Goal: Information Seeking & Learning: Learn about a topic

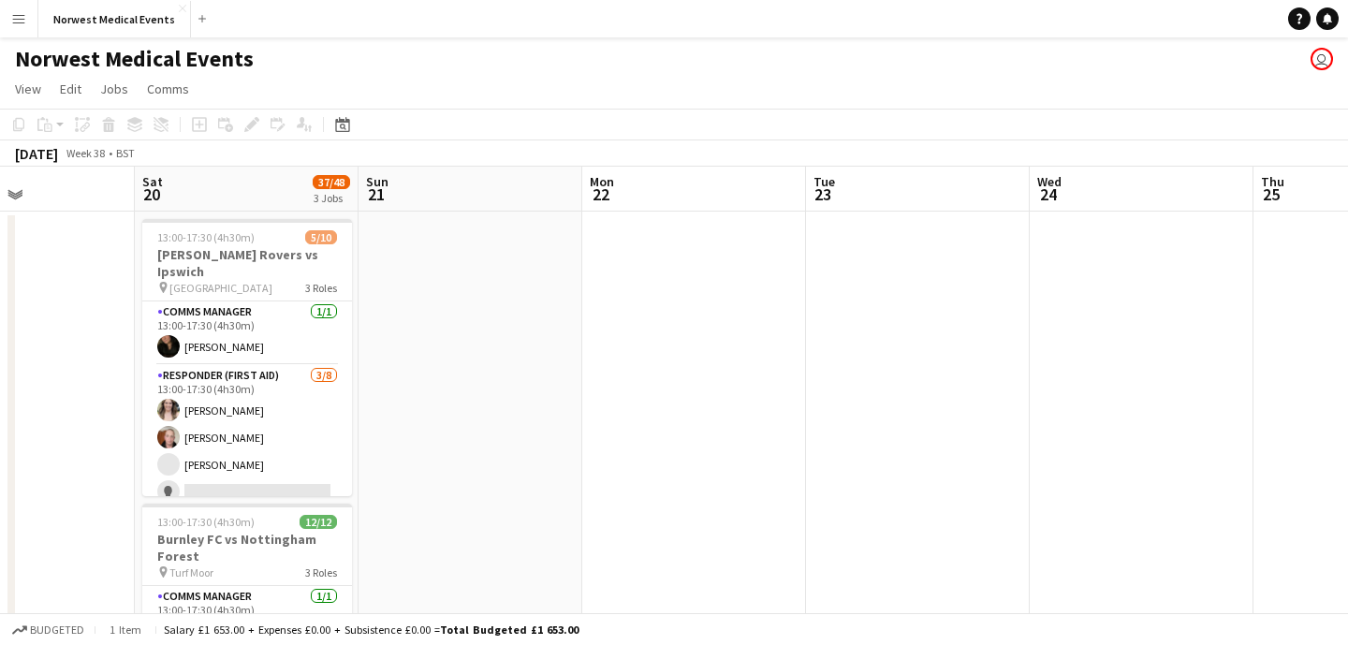
scroll to position [0, 382]
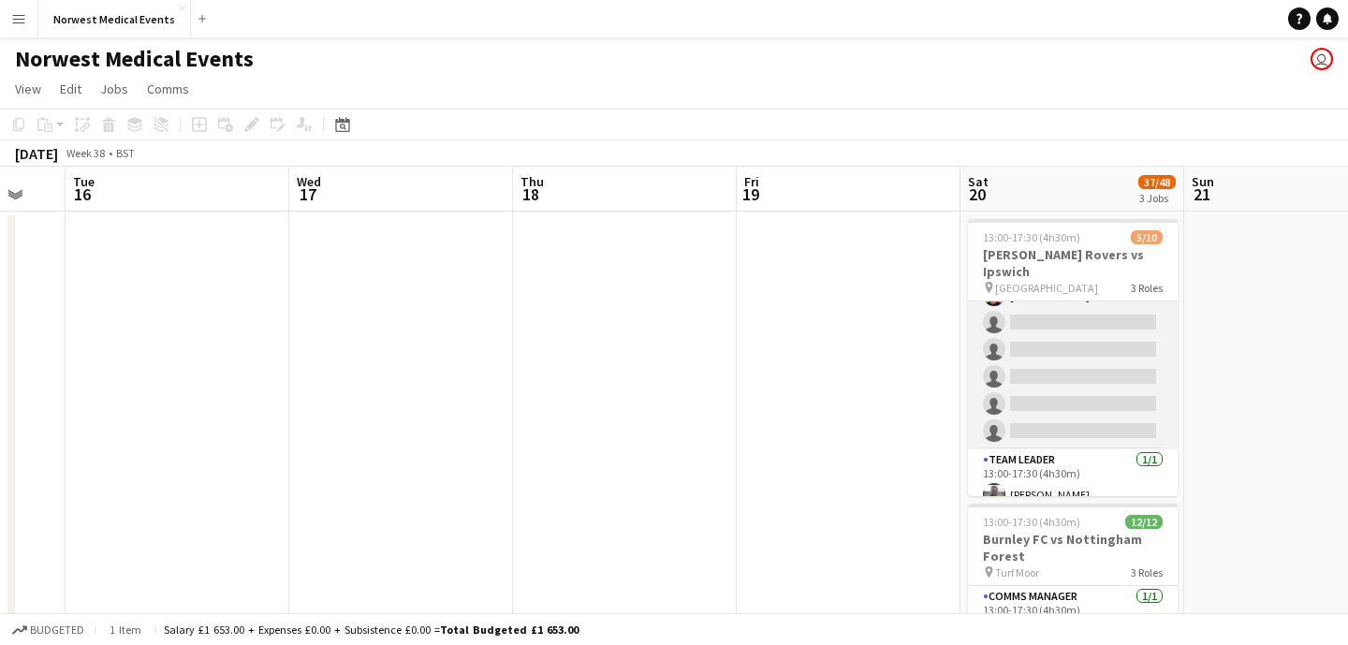
click at [1037, 355] on app-card-role "Responder (First Aid) [DATE] 13:00-17:30 (4h30m) [PERSON_NAME] [PERSON_NAME] [P…" at bounding box center [1073, 323] width 210 height 254
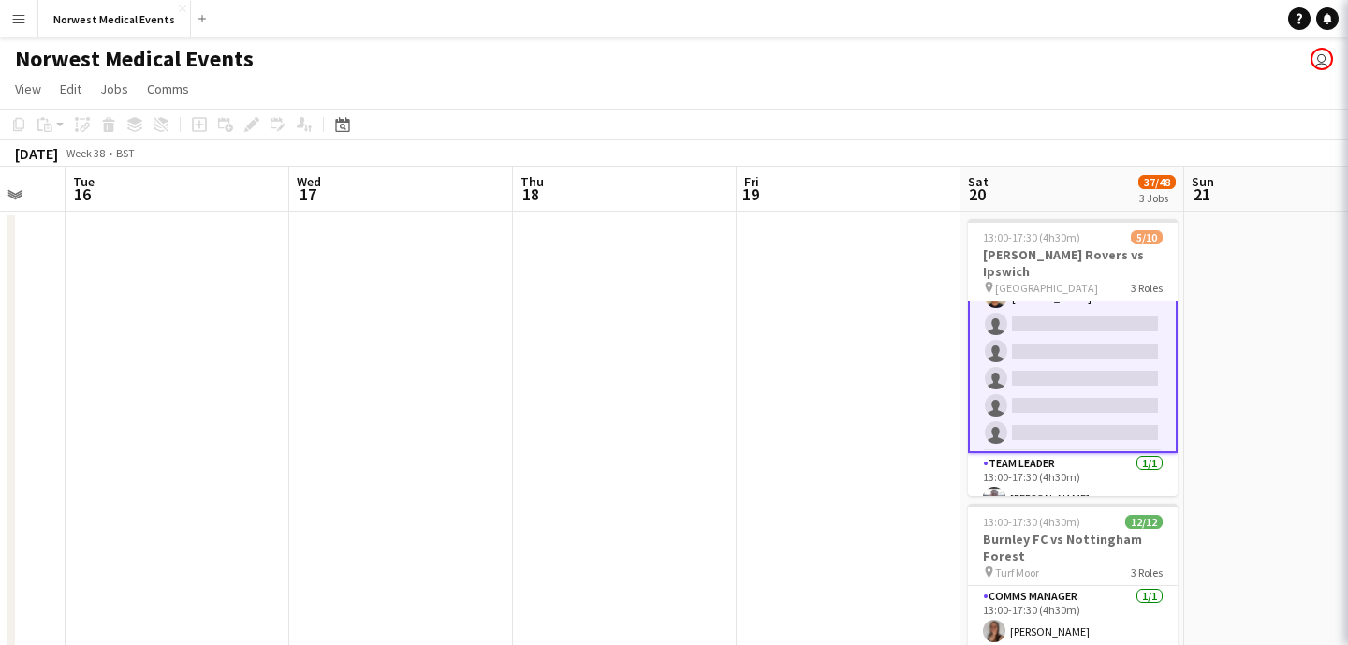
scroll to position [171, 0]
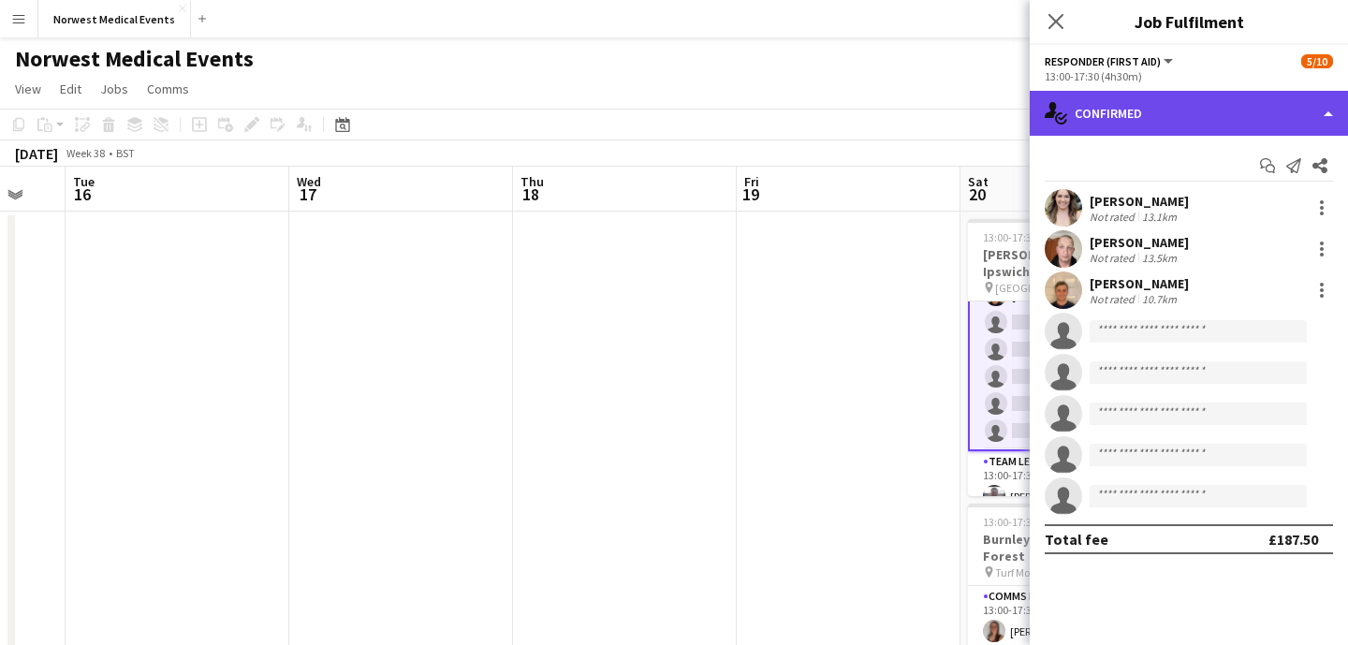
click at [1228, 120] on div "single-neutral-actions-check-2 Confirmed" at bounding box center [1189, 113] width 318 height 45
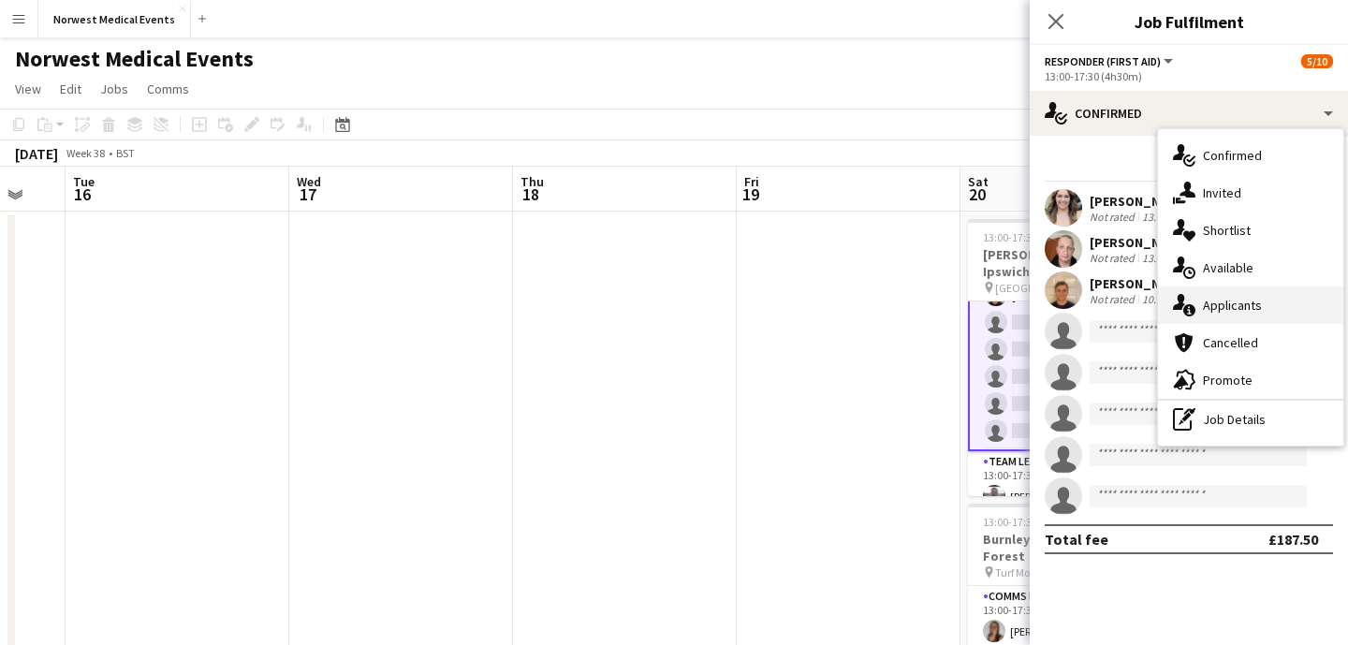
click at [1237, 298] on div "single-neutral-actions-information Applicants" at bounding box center [1250, 304] width 185 height 37
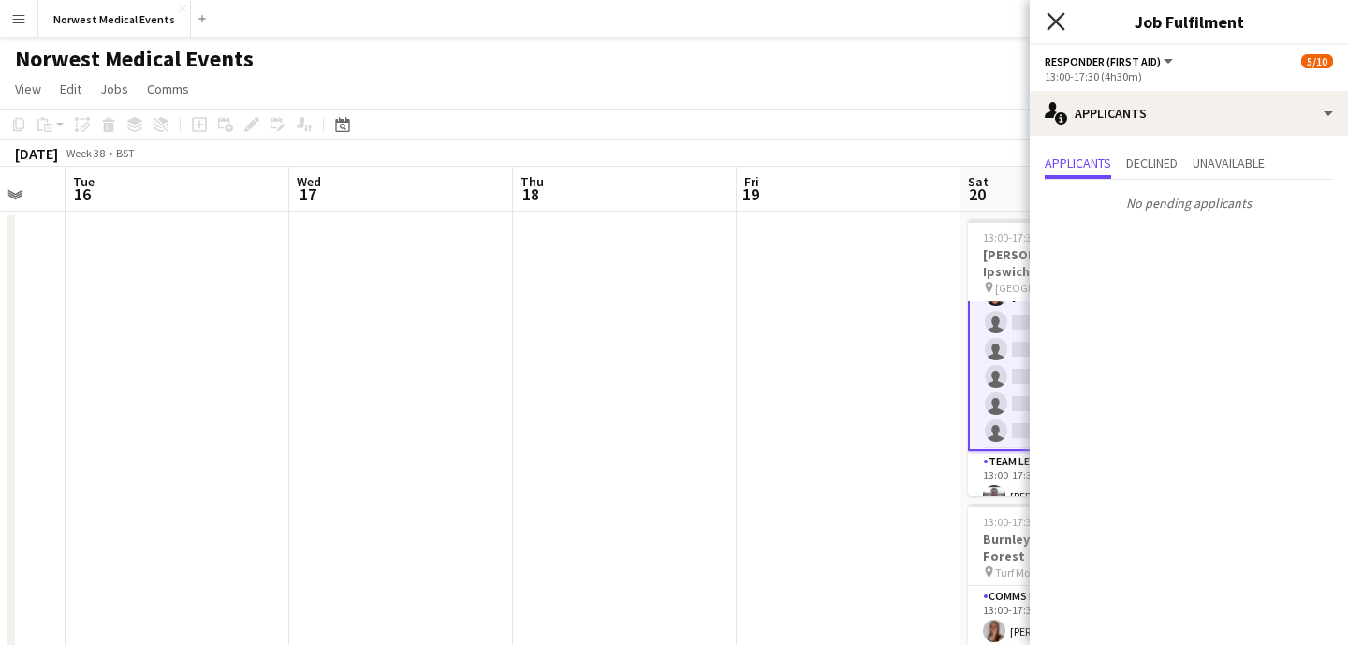
click at [1056, 27] on icon "Close pop-in" at bounding box center [1055, 21] width 18 height 18
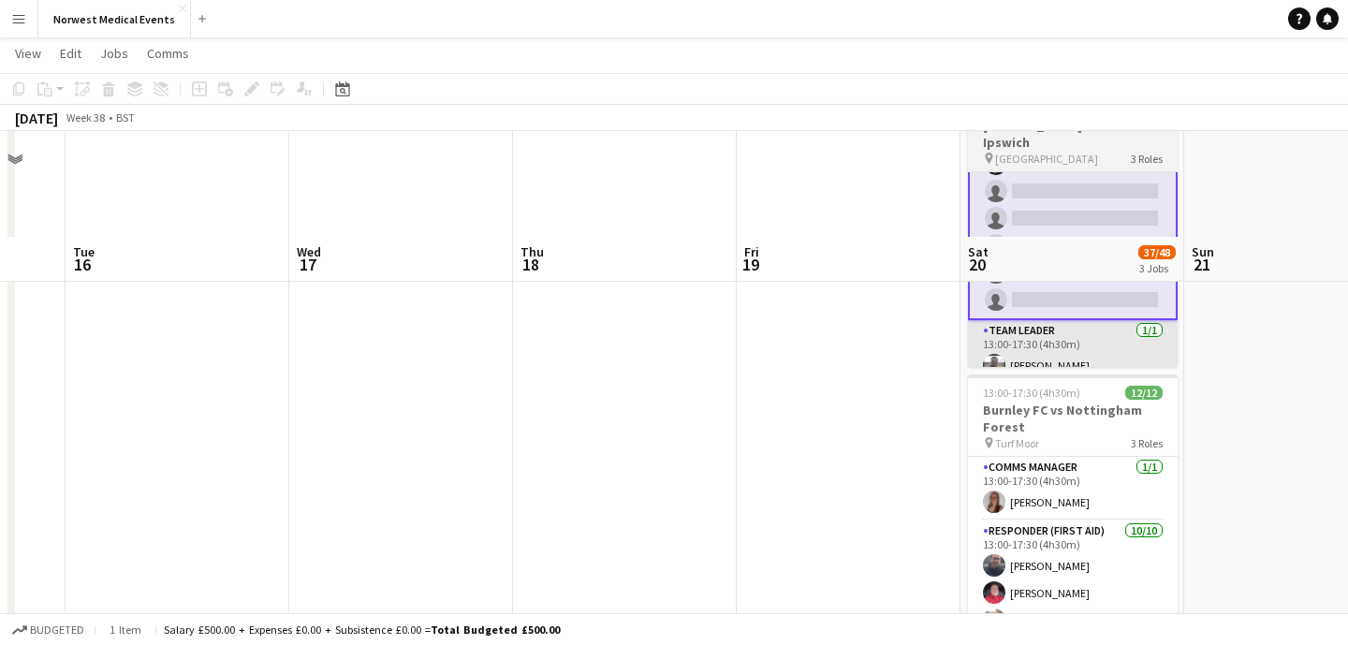
scroll to position [289, 0]
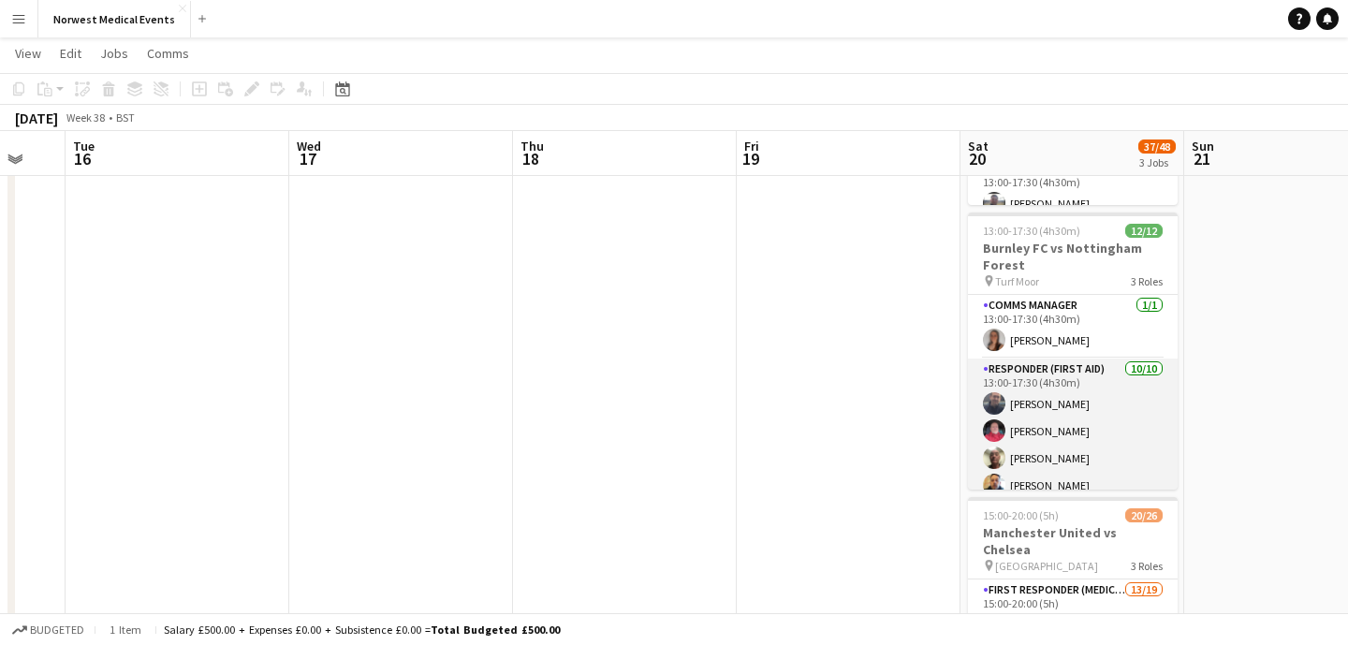
click at [1078, 427] on app-card-role "Responder (First Aid) [DATE] 13:00-17:30 (4h30m) [PERSON_NAME] [PERSON_NAME] [P…" at bounding box center [1073, 512] width 210 height 308
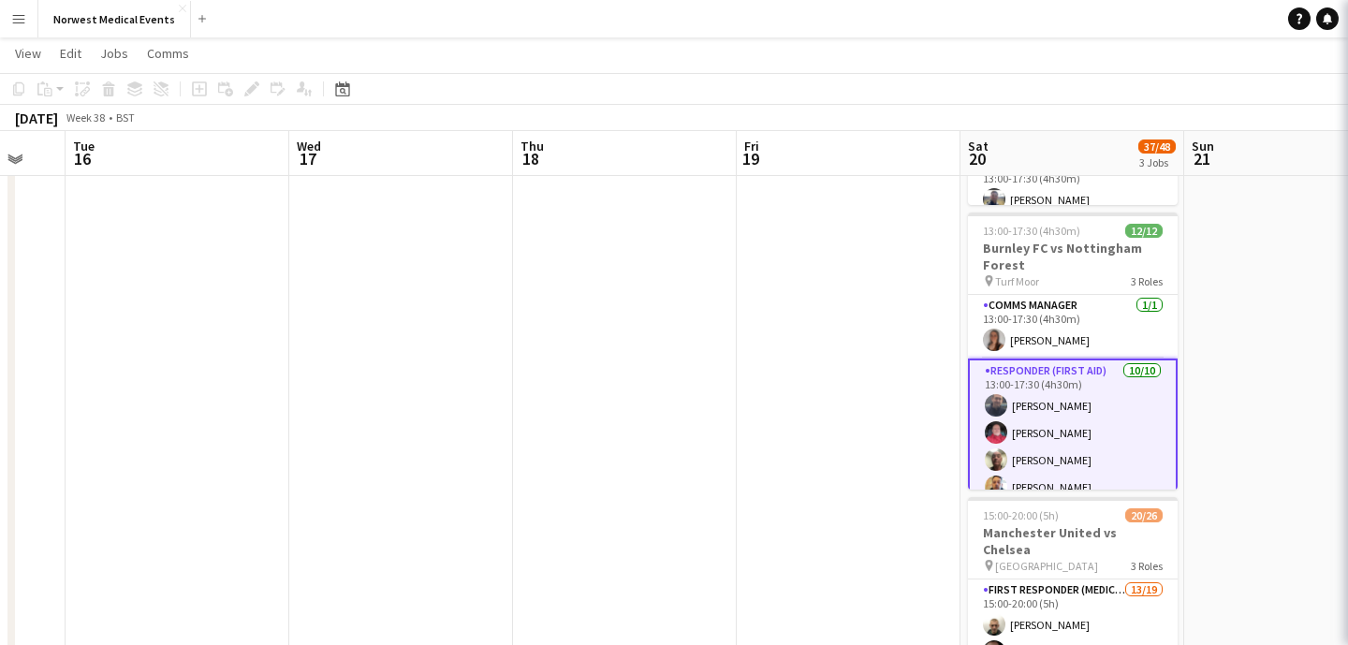
scroll to position [169, 0]
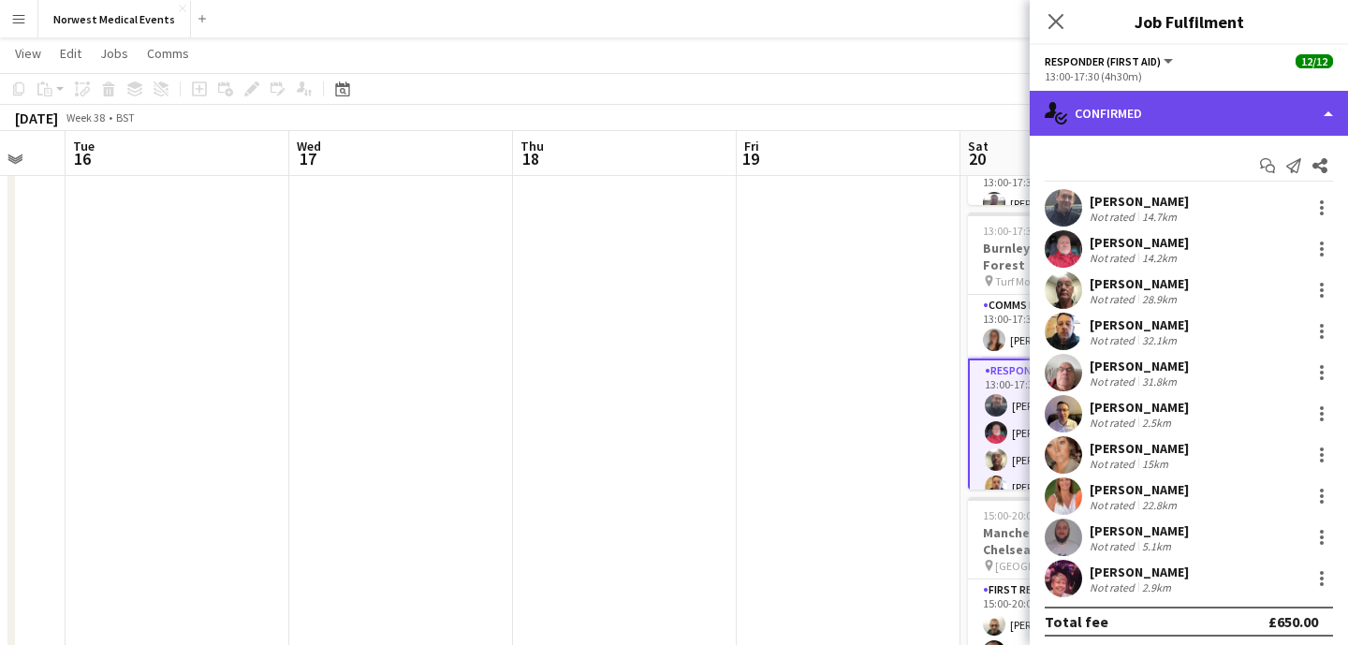
click at [1195, 116] on div "single-neutral-actions-check-2 Confirmed" at bounding box center [1189, 113] width 318 height 45
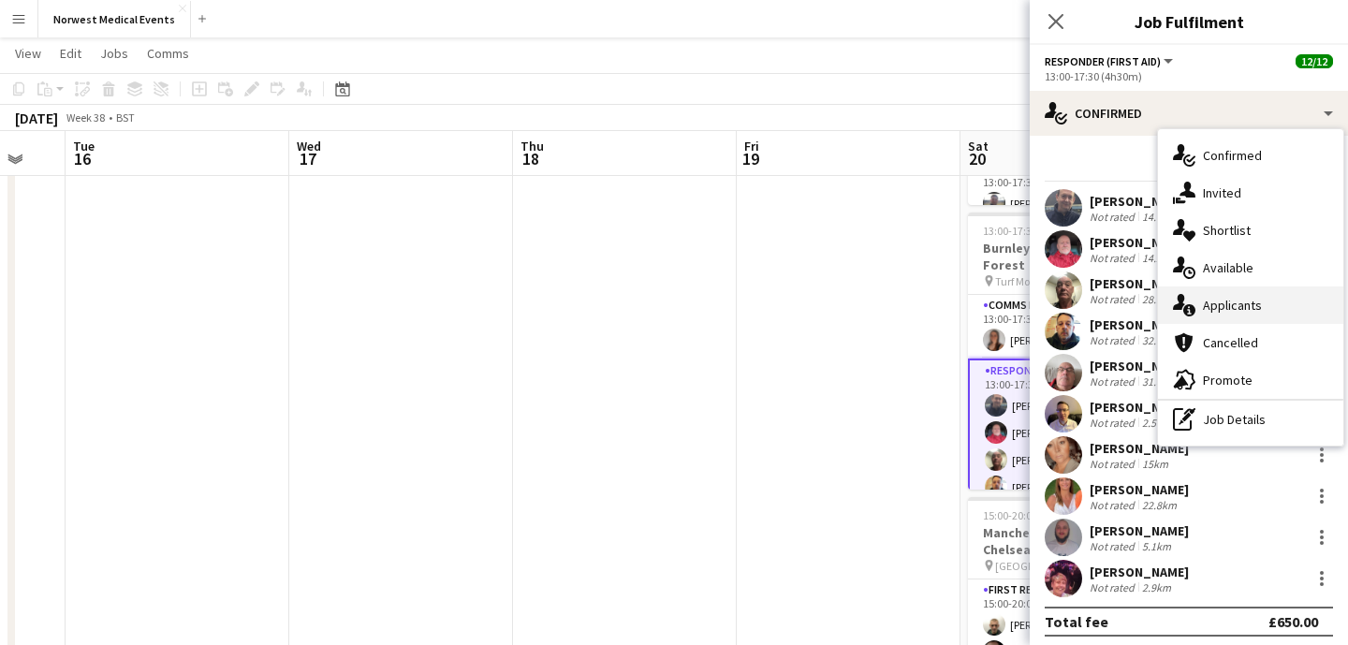
click at [1243, 312] on div "single-neutral-actions-information Applicants" at bounding box center [1250, 304] width 185 height 37
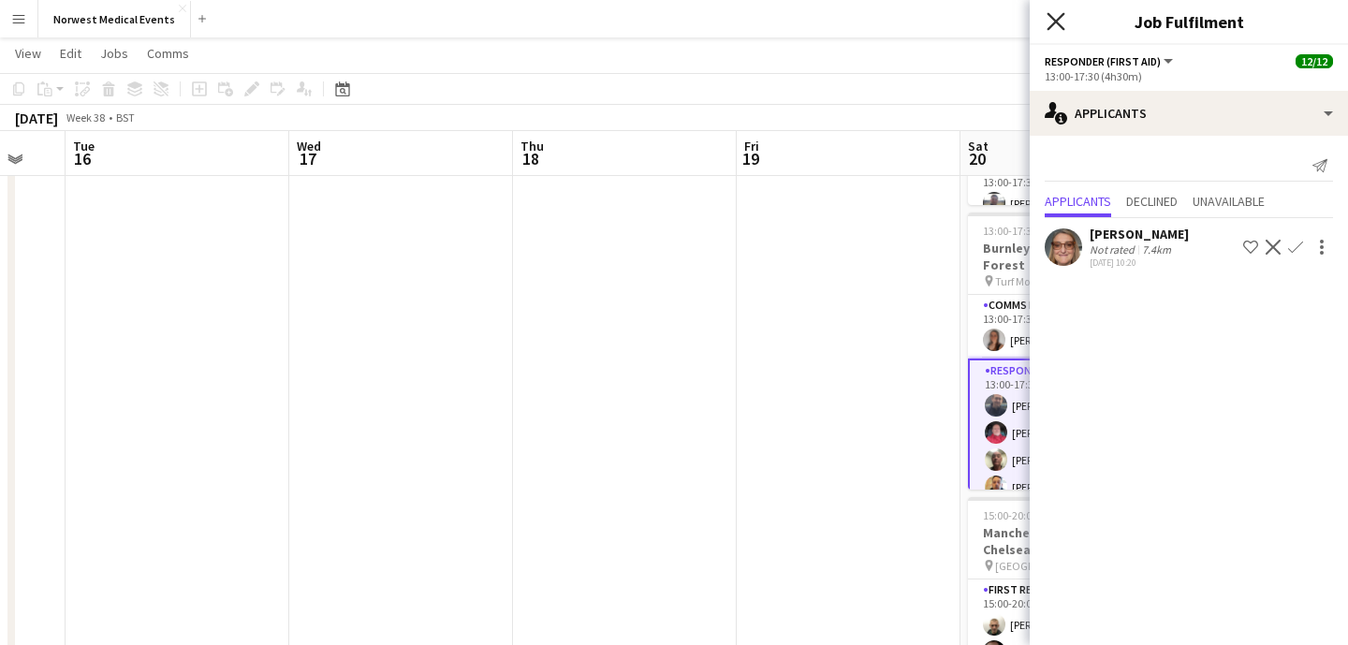
click at [1050, 13] on icon "Close pop-in" at bounding box center [1055, 21] width 18 height 18
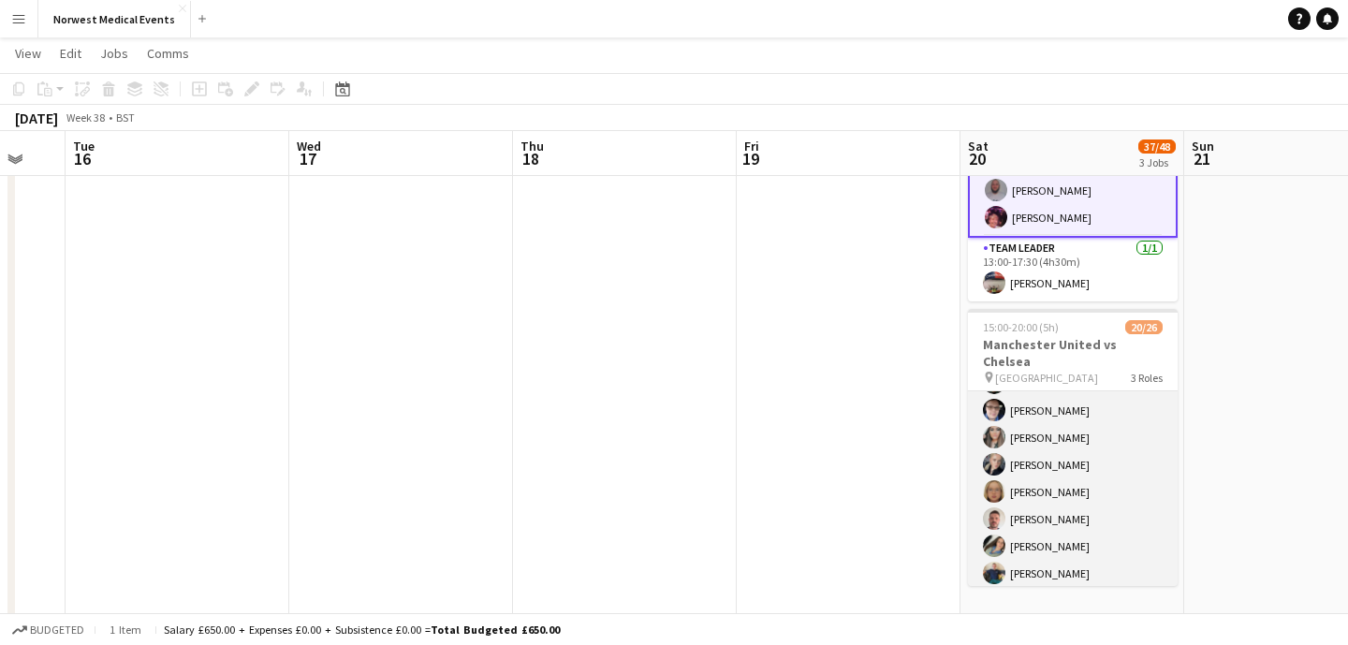
scroll to position [163, 0]
click at [1074, 459] on app-card-role "First Responder (Medical) 13/19 15:00-20:00 (5h) [PERSON_NAME] [PERSON_NAME] [P…" at bounding box center [1073, 504] width 210 height 552
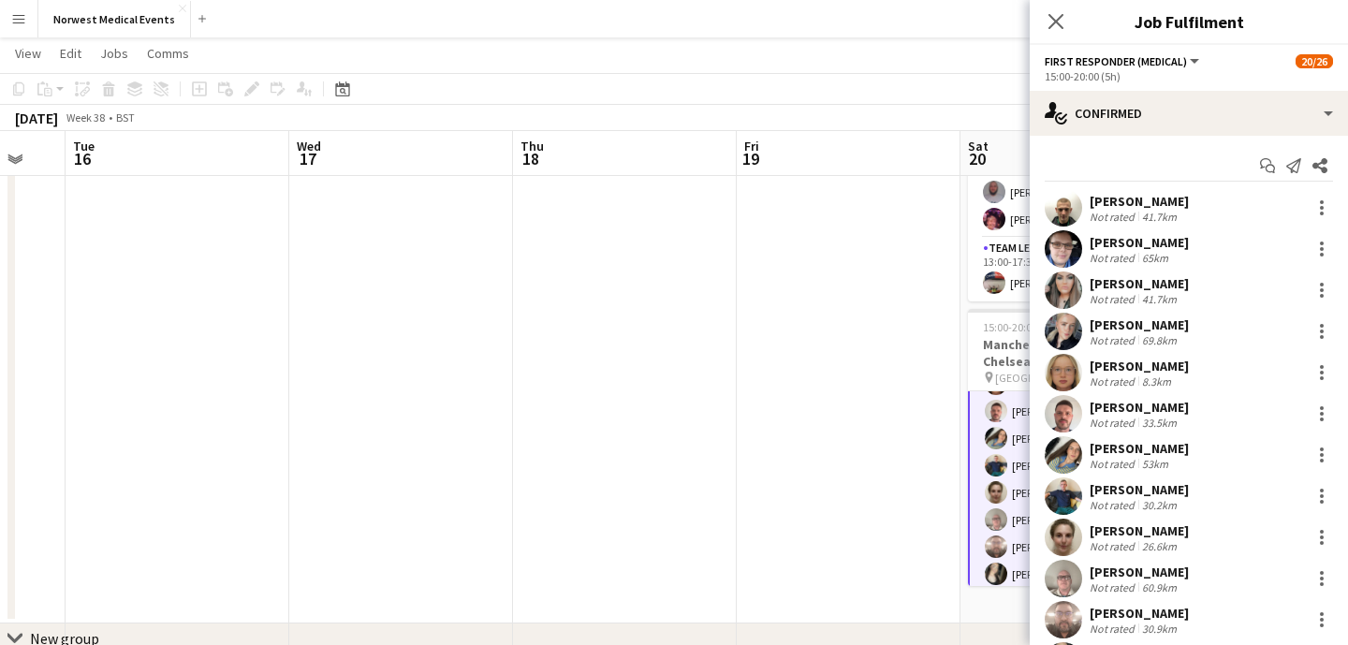
scroll to position [165, 0]
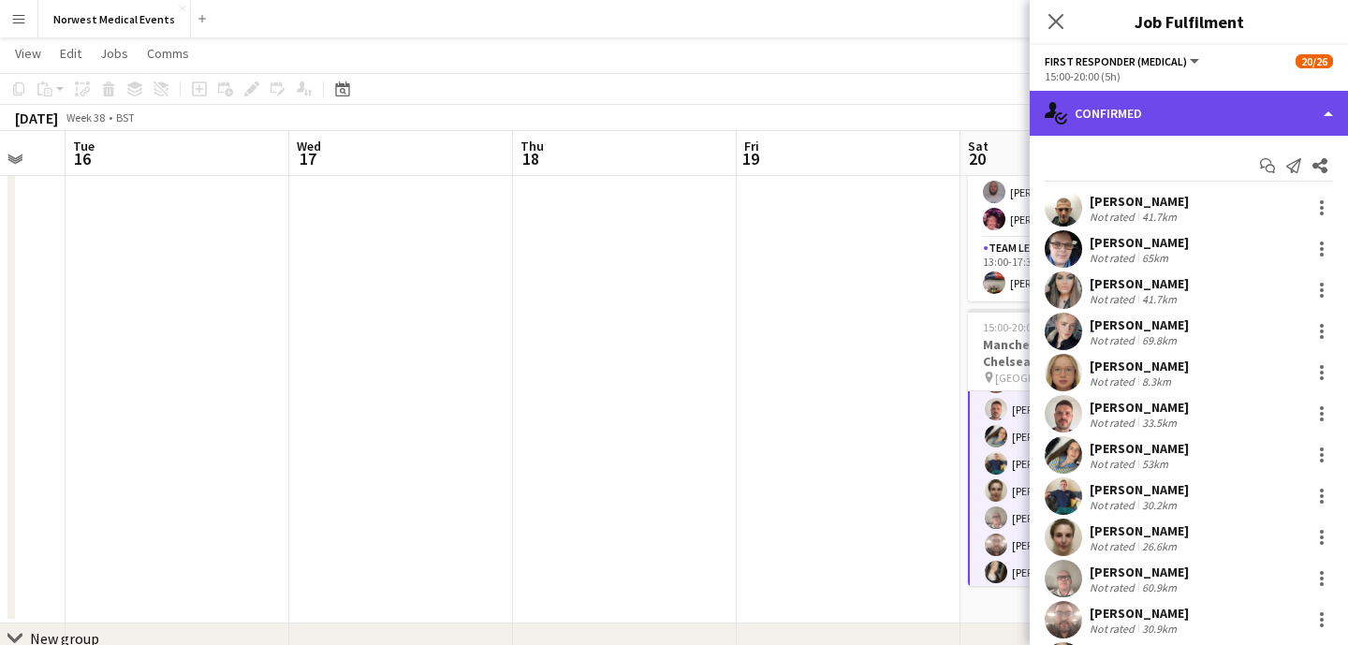
click at [1179, 107] on div "single-neutral-actions-check-2 Confirmed" at bounding box center [1189, 113] width 318 height 45
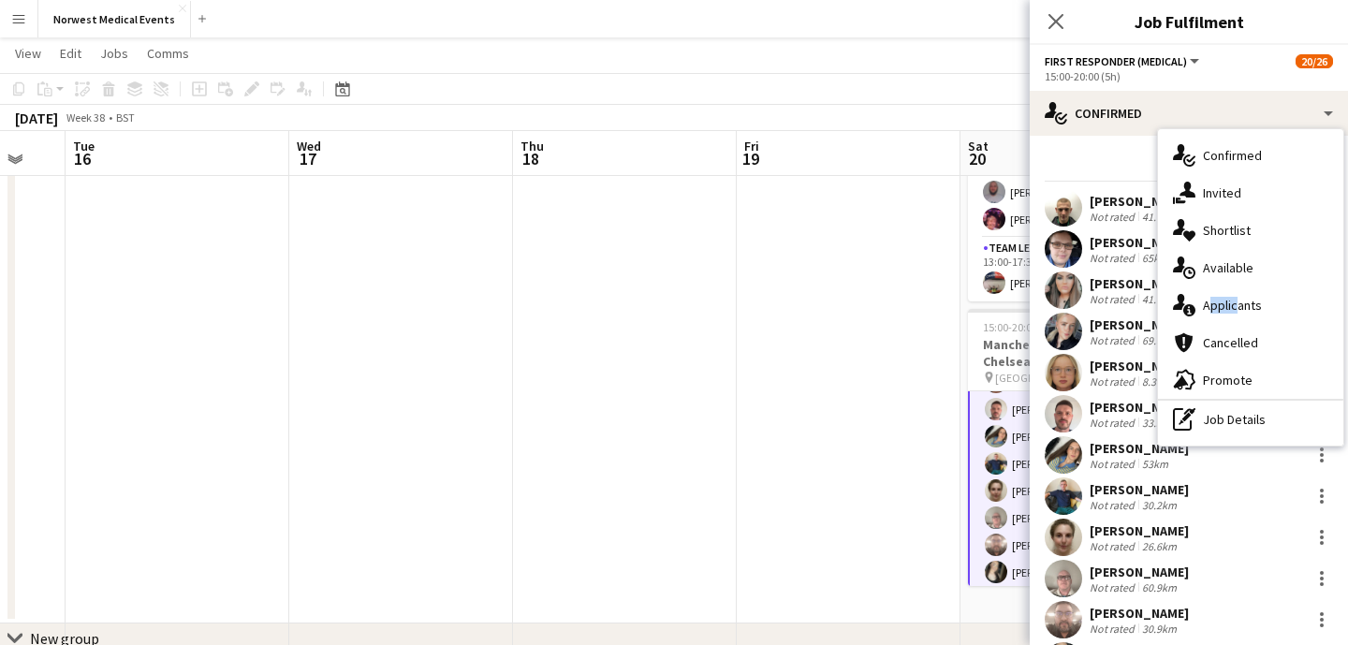
click at [1231, 297] on div "single-neutral-actions-information Applicants" at bounding box center [1250, 304] width 185 height 37
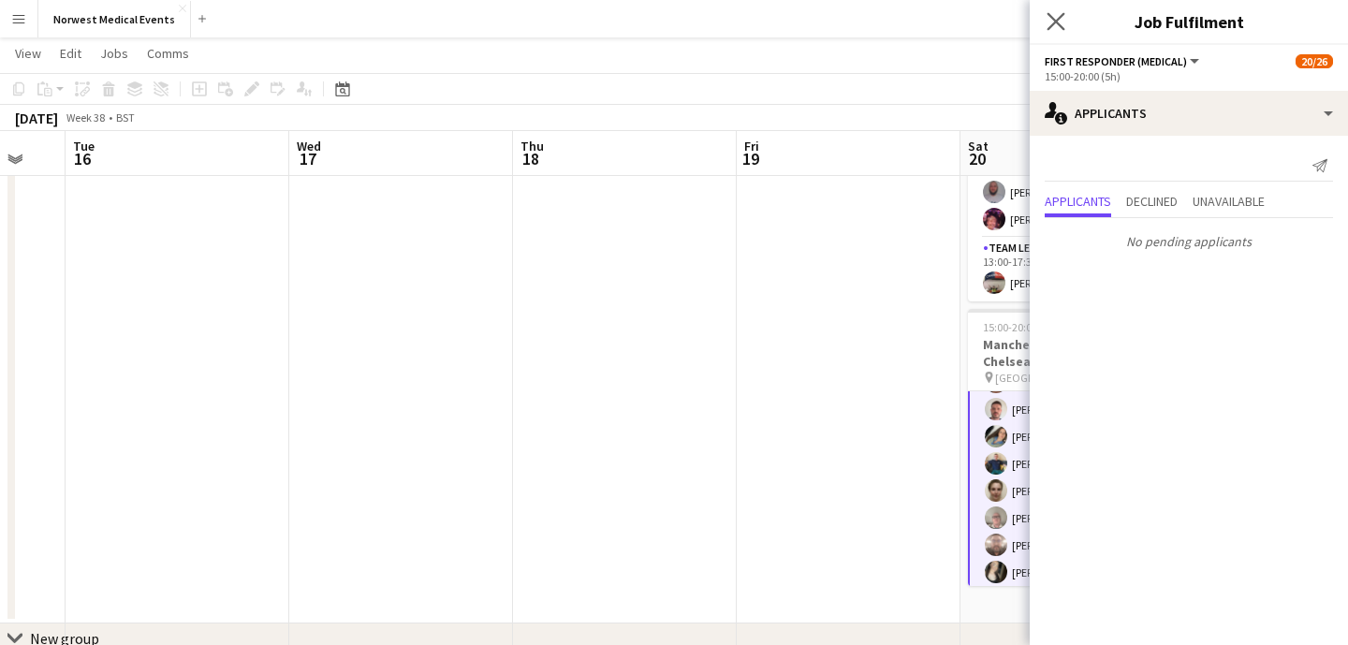
click at [1049, 11] on app-icon "Close pop-in" at bounding box center [1056, 21] width 27 height 27
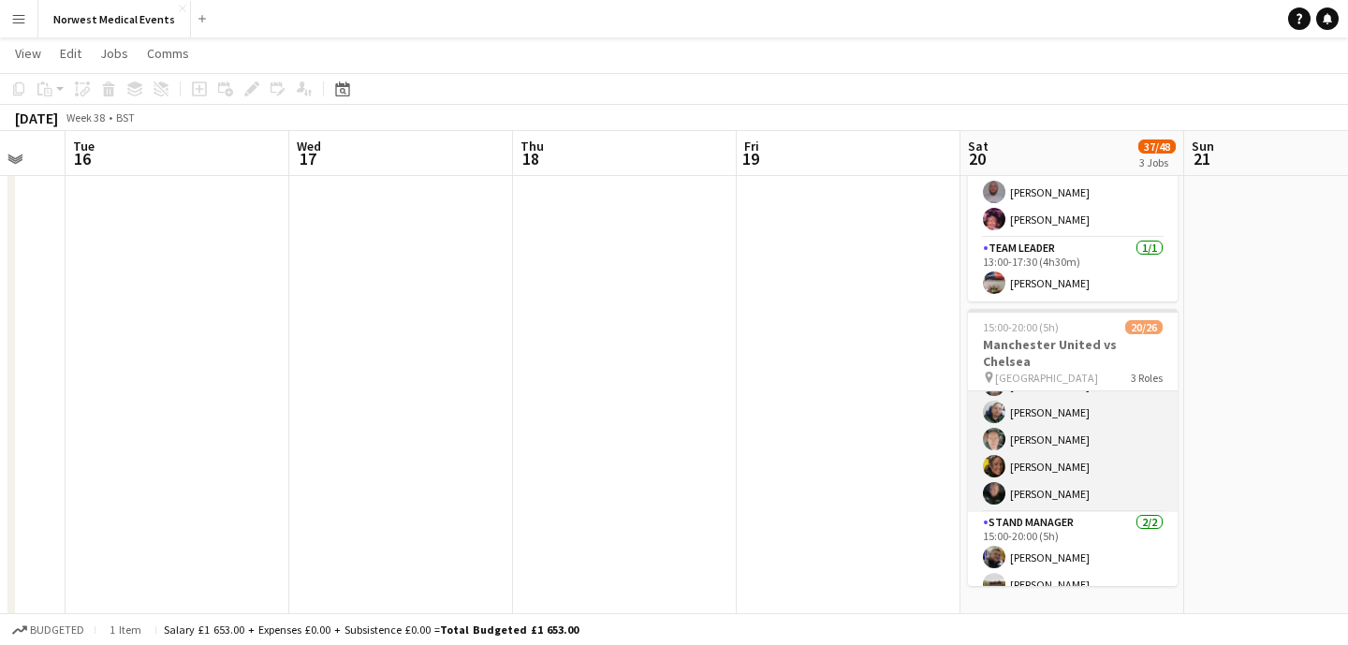
click at [1103, 442] on app-card-role "Senior Responder (FREC 4 or Above) [DATE] 15:00-20:00 (5h) [PERSON_NAME] [PERSO…" at bounding box center [1073, 426] width 210 height 172
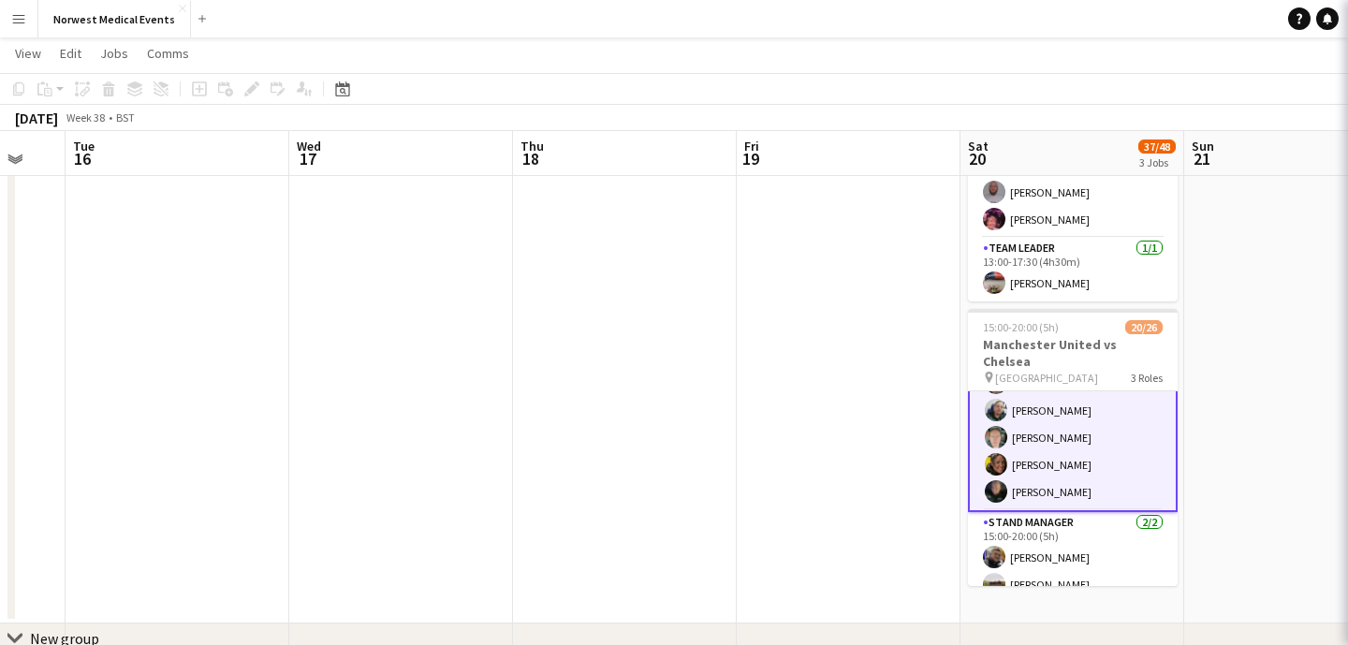
scroll to position [606, 0]
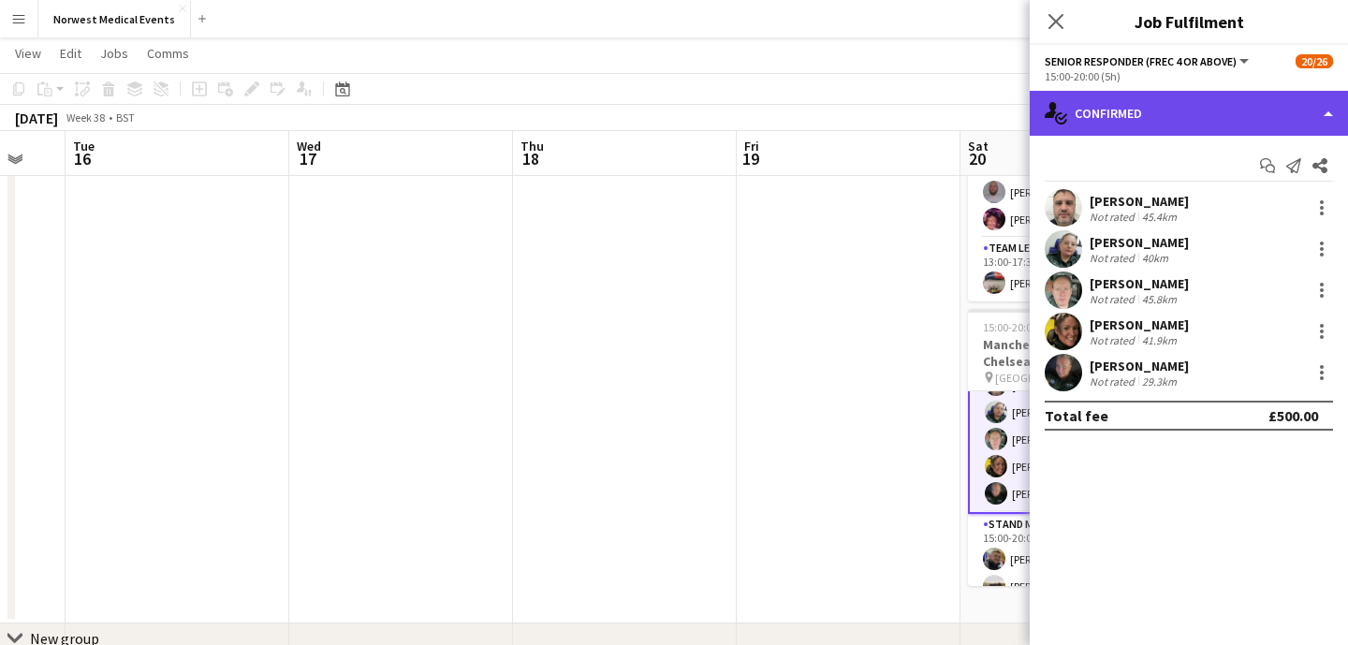
click at [1221, 97] on div "single-neutral-actions-check-2 Confirmed" at bounding box center [1189, 113] width 318 height 45
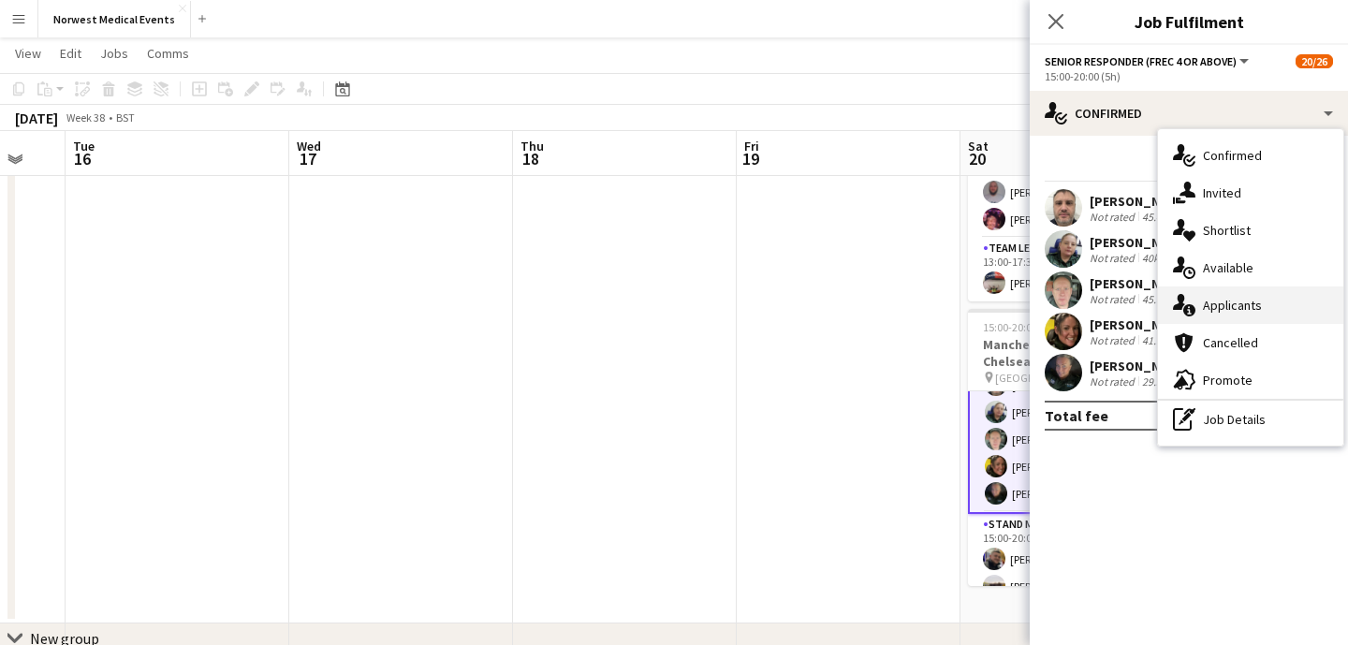
click at [1266, 312] on div "single-neutral-actions-information Applicants" at bounding box center [1250, 304] width 185 height 37
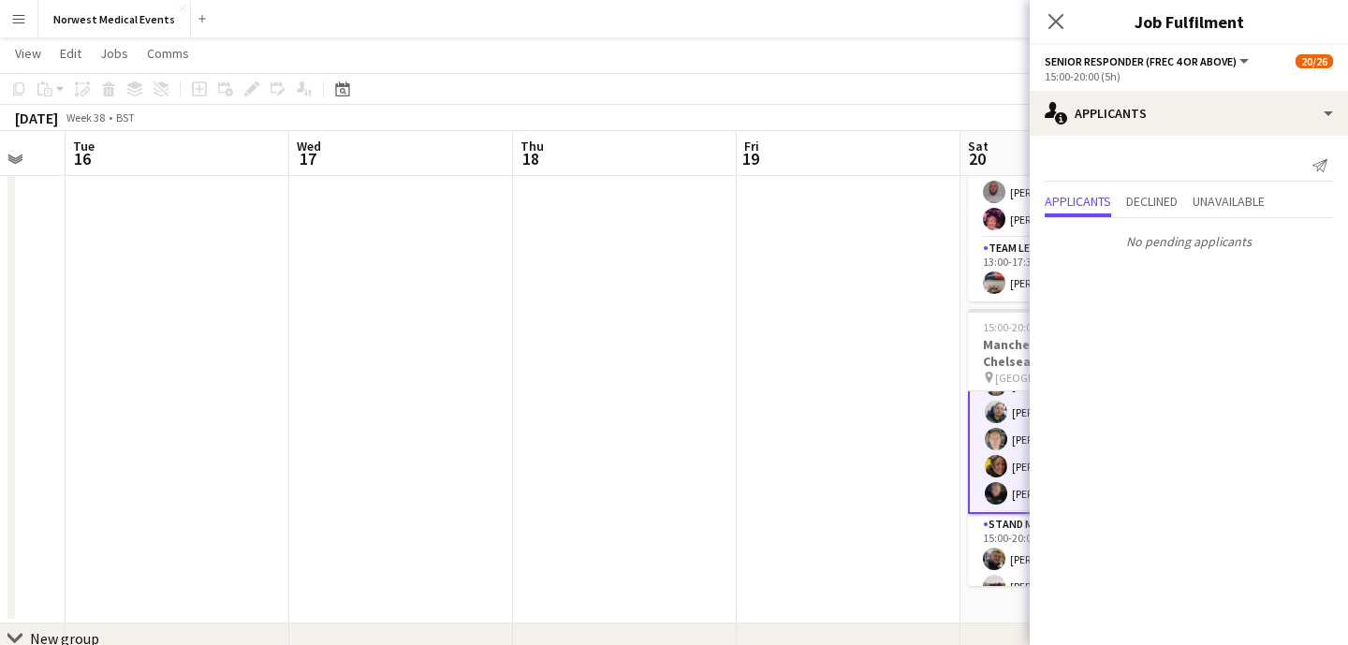
click at [1053, 5] on div "Close pop-in" at bounding box center [1056, 21] width 52 height 43
click at [1054, 8] on div "Close pop-in" at bounding box center [1056, 21] width 52 height 43
click at [1051, 16] on icon at bounding box center [1055, 21] width 15 height 15
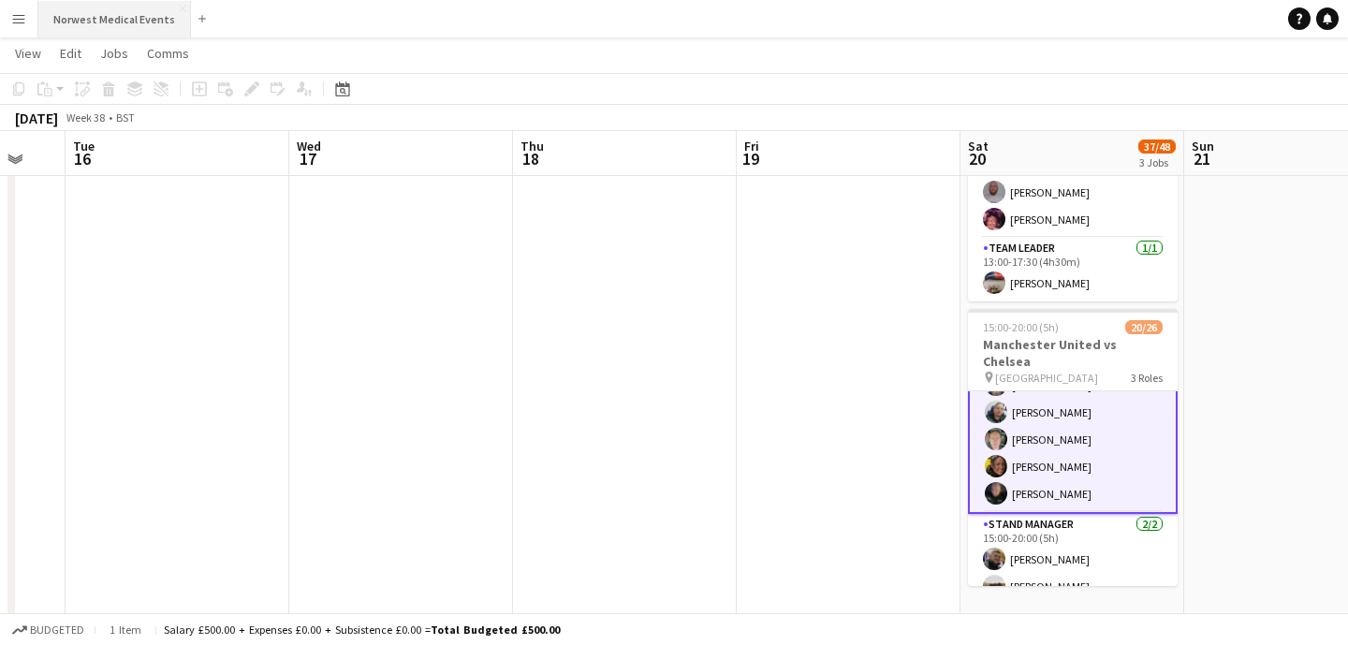
click at [132, 31] on button "Norwest Medical Events Close" at bounding box center [114, 19] width 153 height 37
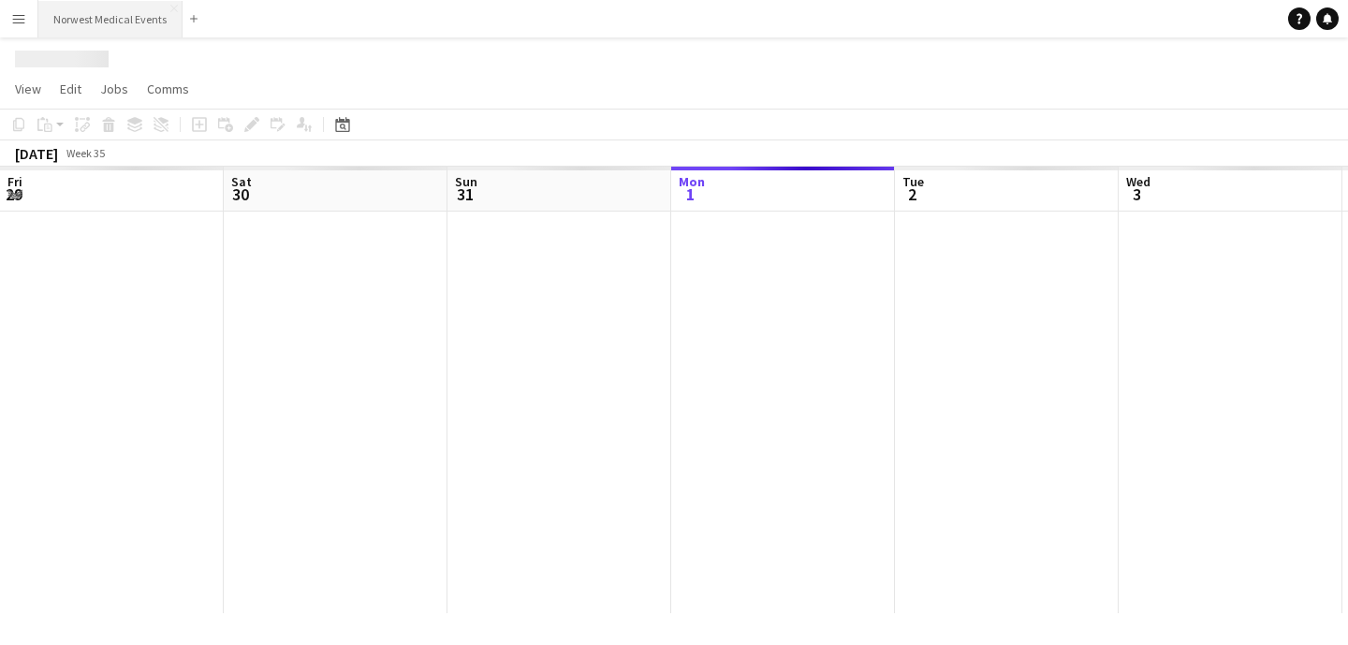
scroll to position [0, 447]
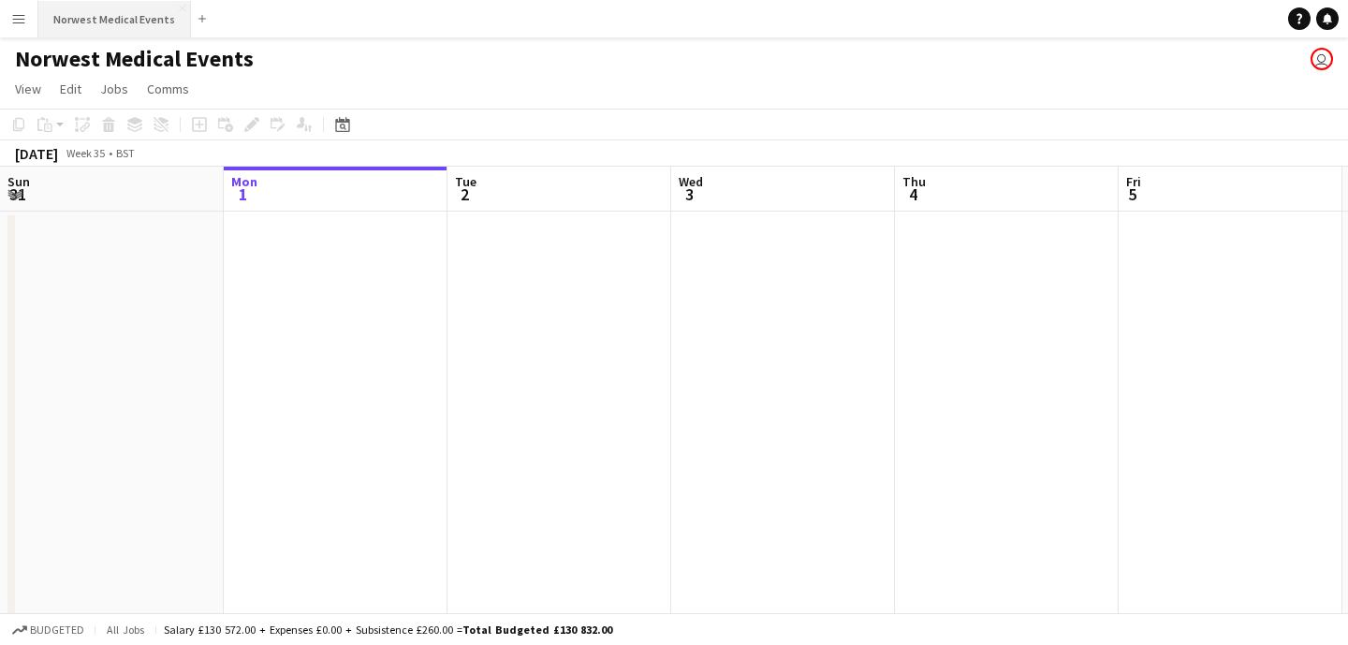
click at [80, 13] on button "Norwest Medical Events Close" at bounding box center [114, 19] width 153 height 37
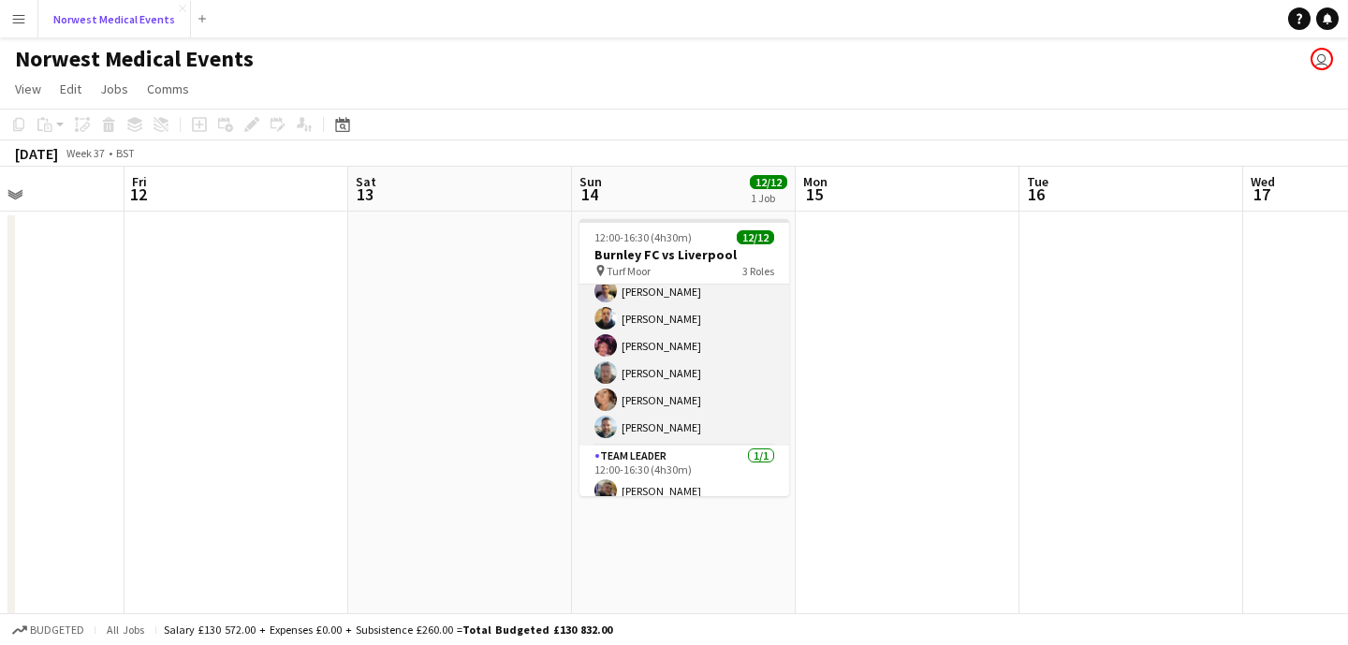
scroll to position [224, 0]
